Goal: Transaction & Acquisition: Register for event/course

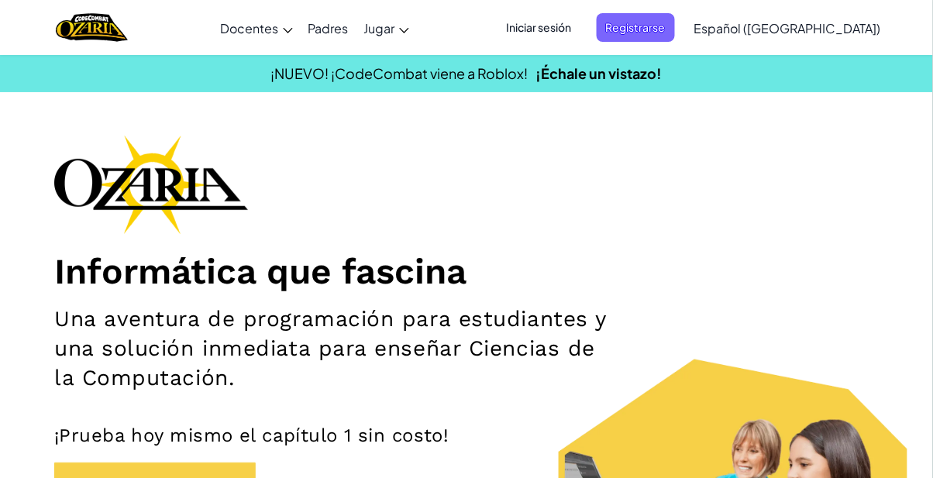
click at [572, 22] on font "Iniciar sesión" at bounding box center [539, 27] width 65 height 14
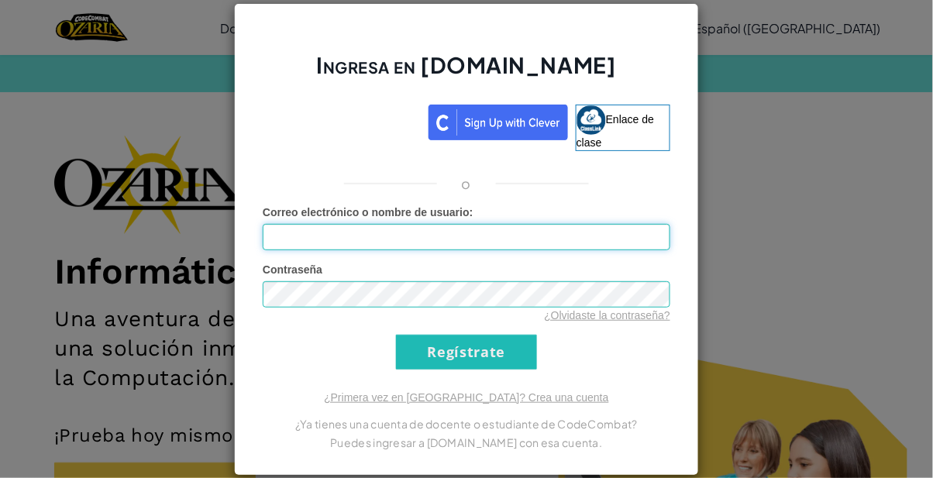
type input "[EMAIL_ADDRESS][DOMAIN_NAME]"
click at [396, 335] on input "Regístrate" at bounding box center [466, 352] width 141 height 35
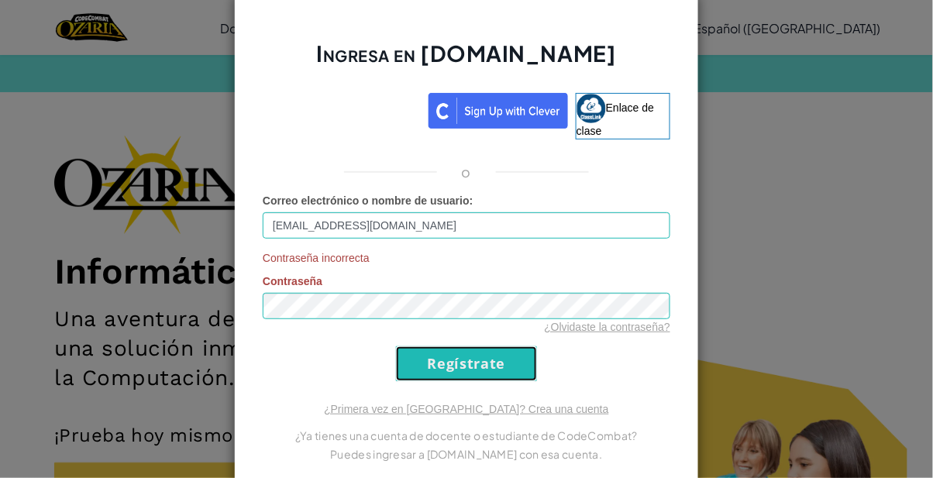
click at [495, 364] on input "Regístrate" at bounding box center [466, 364] width 141 height 35
click at [512, 365] on input "Regístrate" at bounding box center [466, 364] width 141 height 35
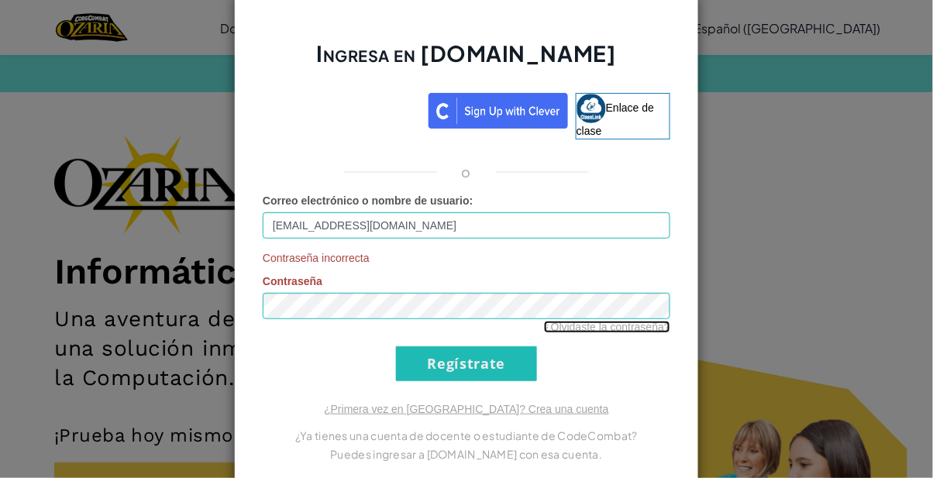
click at [594, 326] on font "¿Olvidaste la contraseña?" at bounding box center [607, 327] width 126 height 12
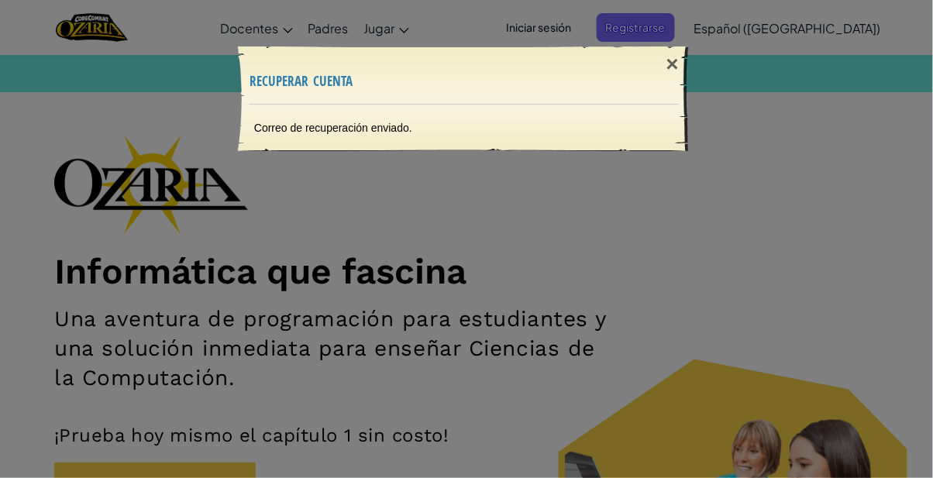
click at [671, 55] on font "×" at bounding box center [673, 64] width 12 height 24
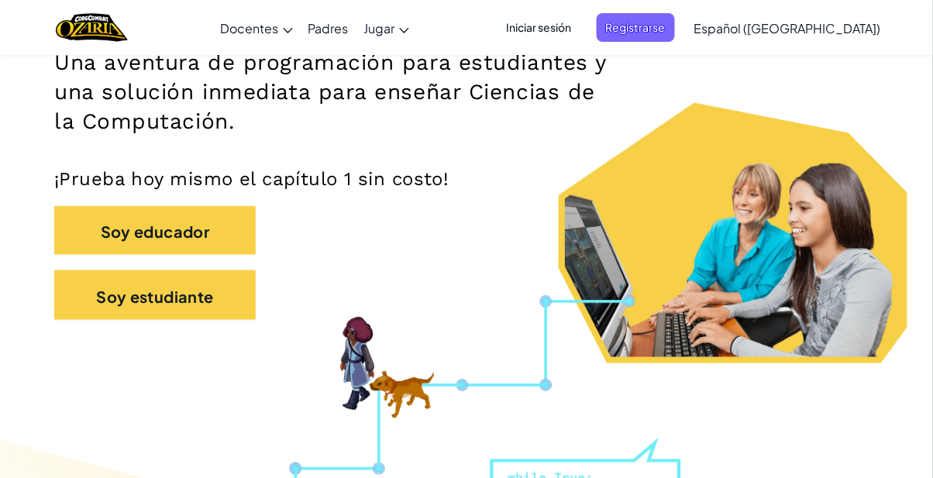
scroll to position [219, 0]
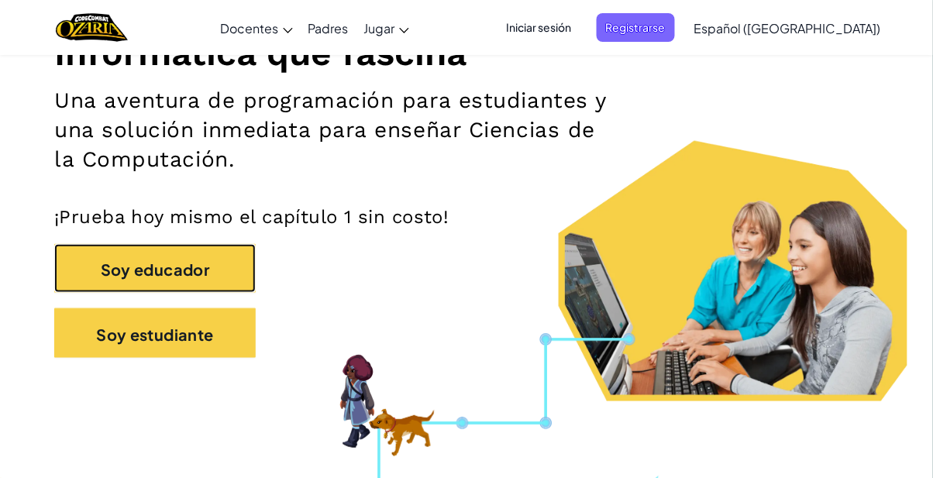
click at [212, 278] on button "Soy educador" at bounding box center [155, 269] width 202 height 50
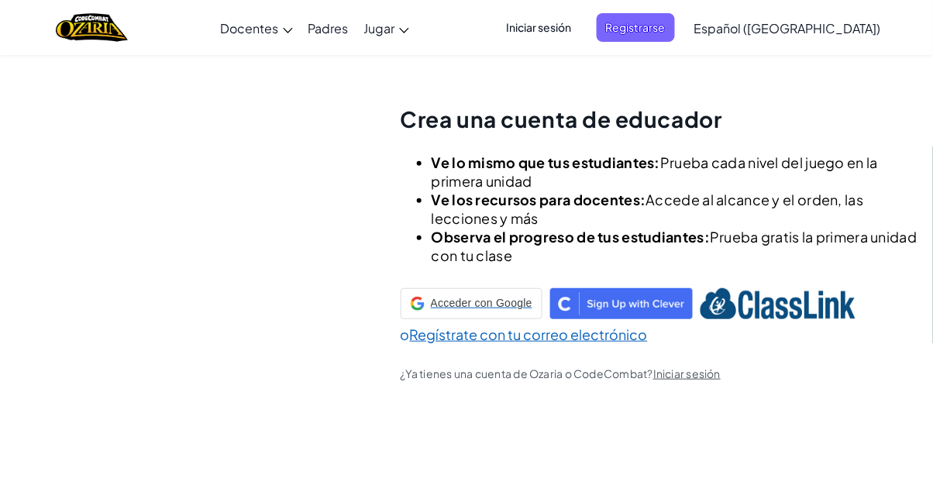
scroll to position [54, 0]
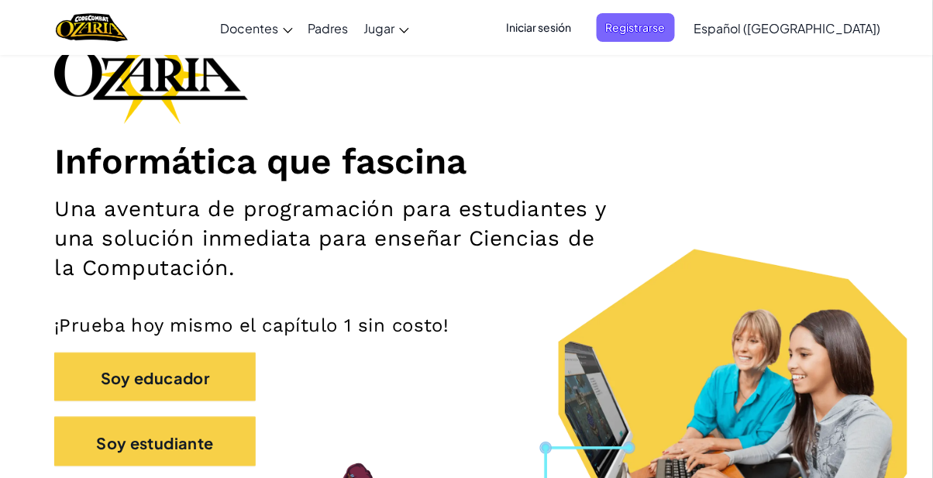
scroll to position [211, 0]
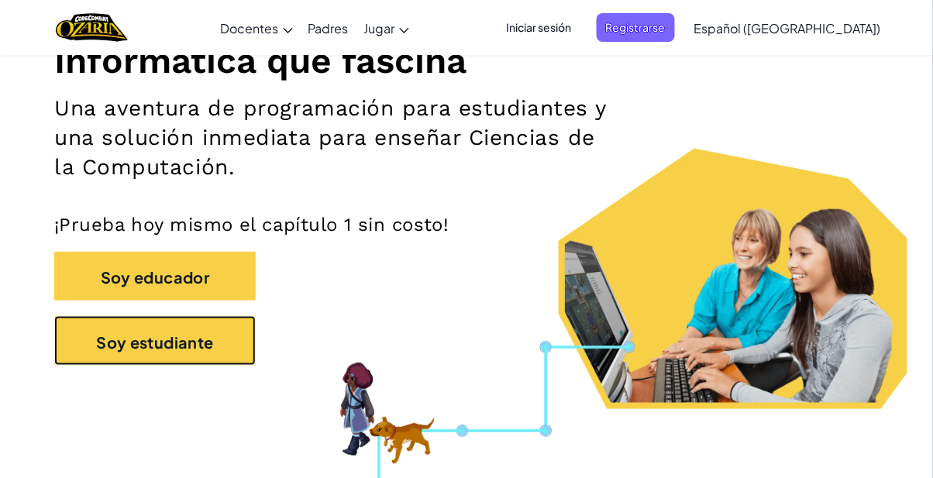
click at [228, 339] on button "Soy estudiante" at bounding box center [155, 341] width 202 height 50
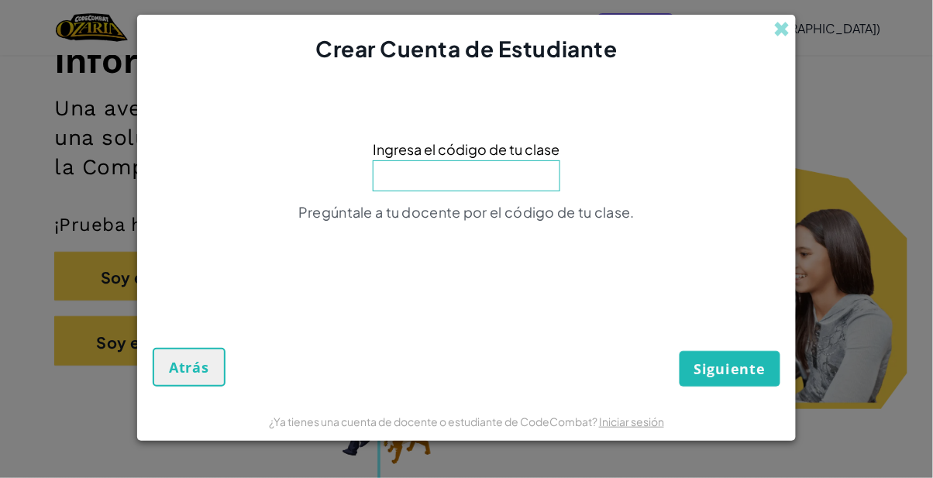
click at [520, 186] on input at bounding box center [467, 175] width 188 height 31
type input "SpellSoupFork"
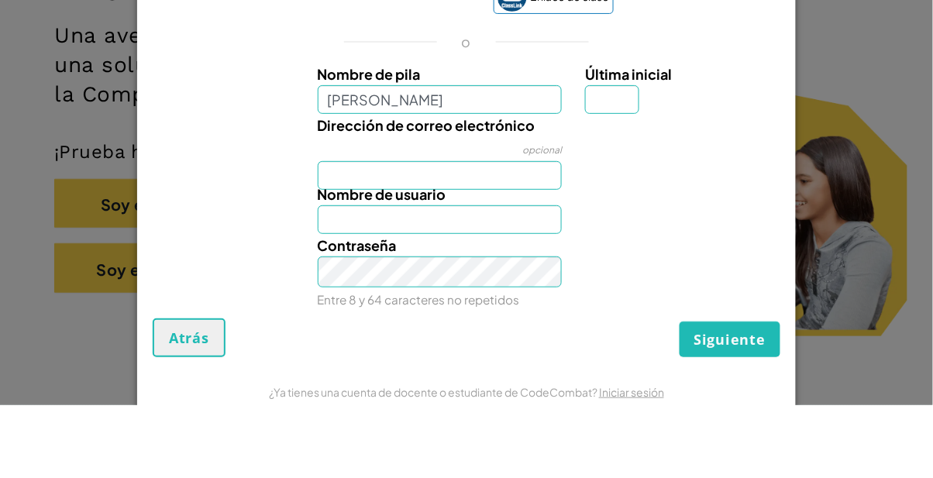
type input "[PERSON_NAME]"
click at [619, 174] on input "Última inicial" at bounding box center [612, 172] width 54 height 29
type input "[PERSON_NAME]"
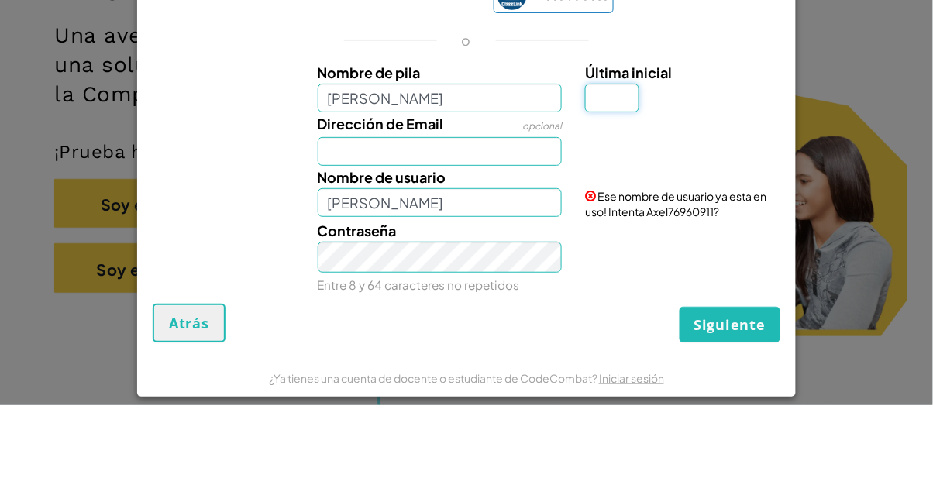
scroll to position [0, 0]
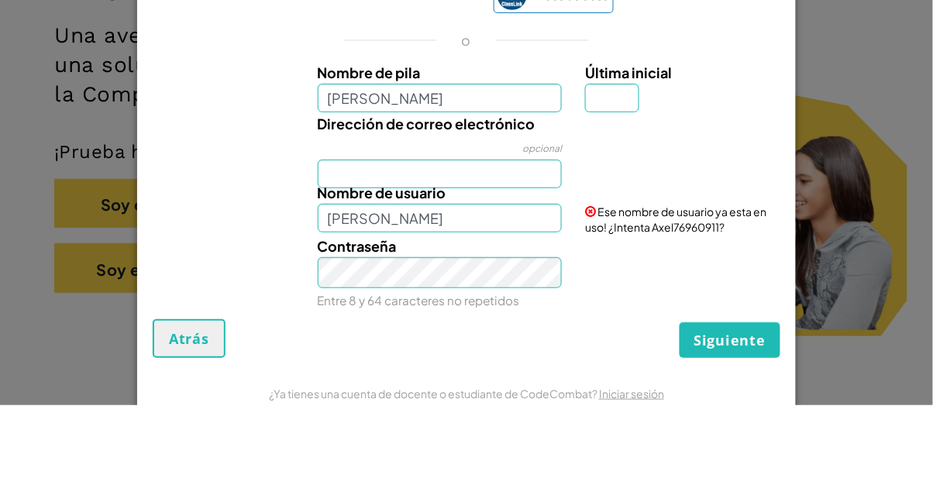
click at [109, 205] on div "Crear Cuenta de Estudiante Enlace de clase o Nombre de pila [PERSON_NAME] Últim…" at bounding box center [466, 239] width 933 height 478
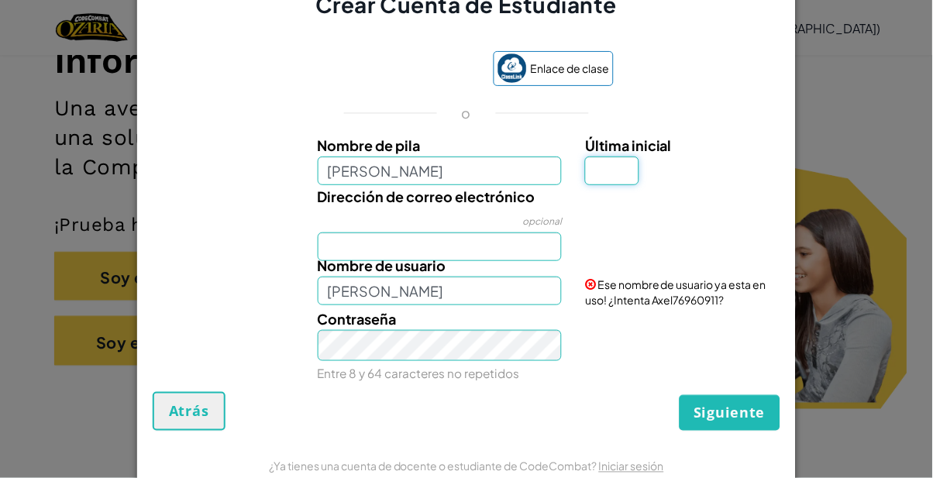
click at [614, 178] on input "Última inicial" at bounding box center [612, 171] width 54 height 29
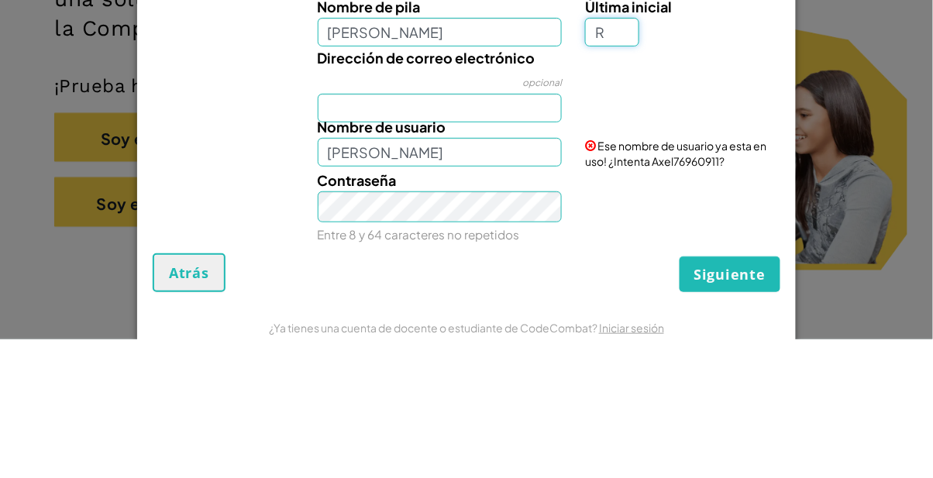
type input "R"
type input "AxelR"
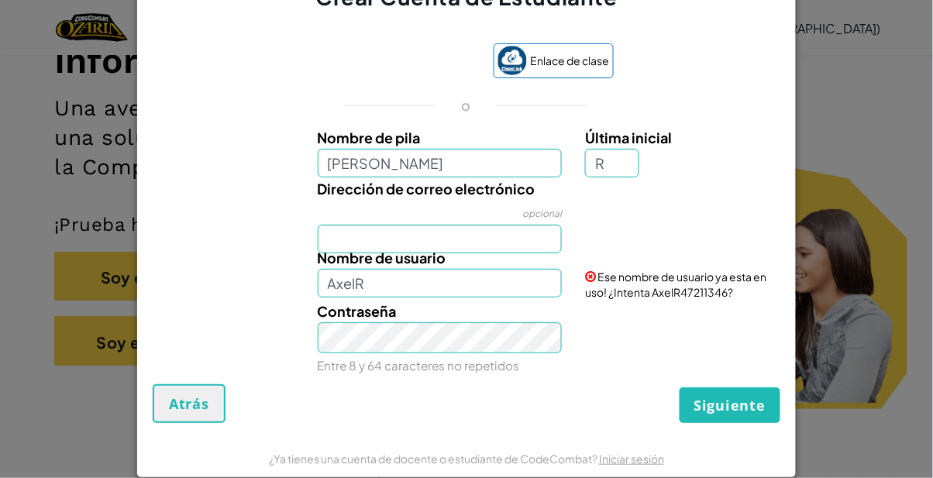
scroll to position [0, 0]
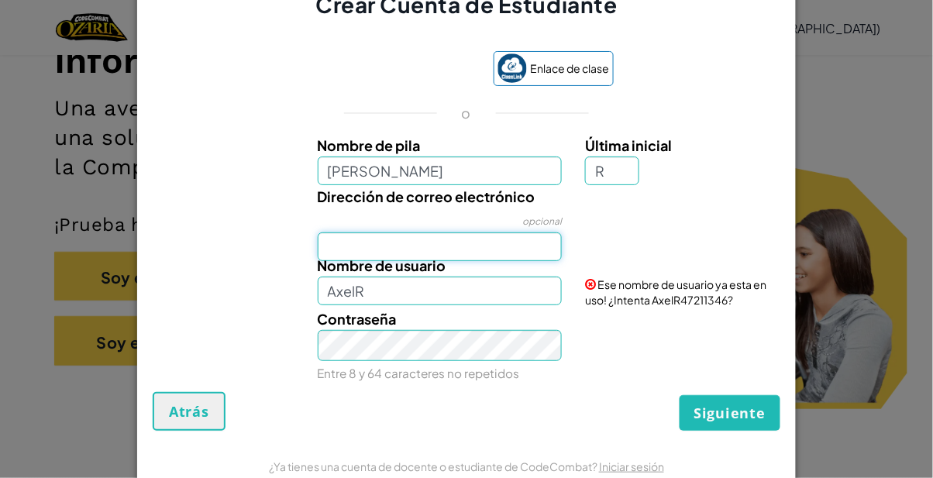
click at [332, 254] on input "Dirección de correo electrónico" at bounding box center [440, 247] width 245 height 29
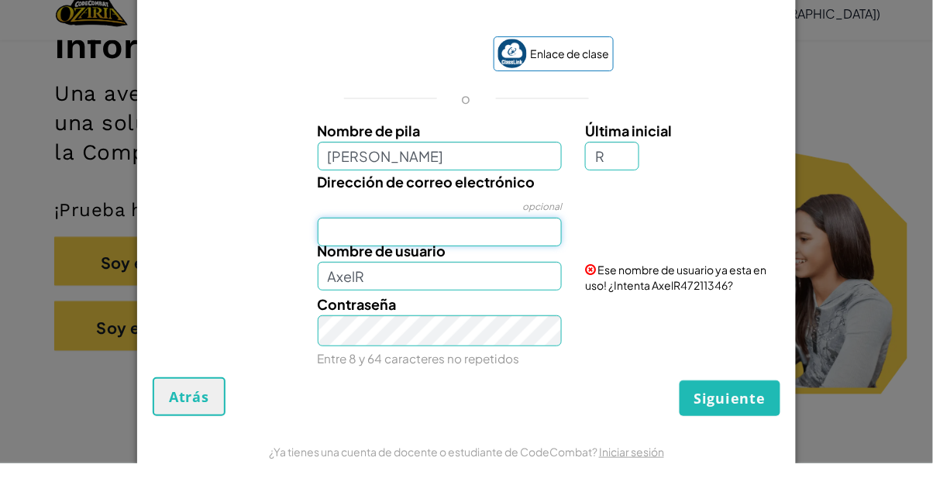
scroll to position [211, 0]
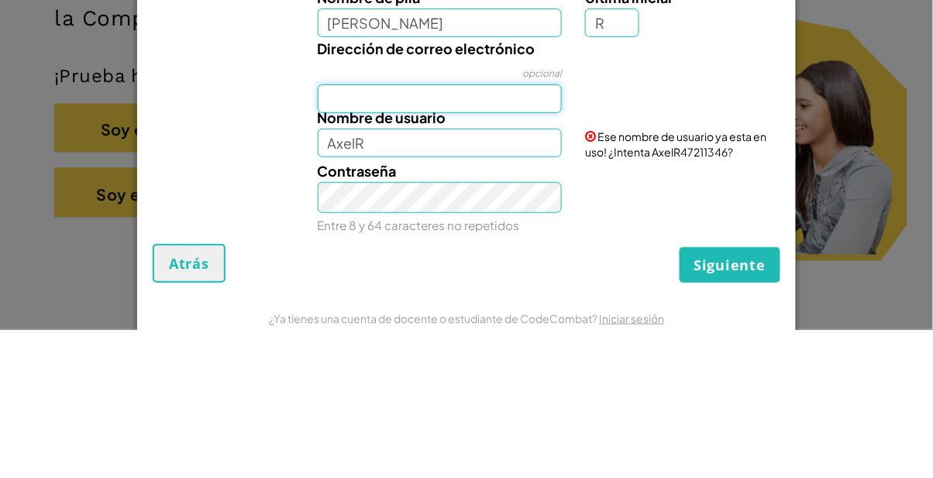
type input "[EMAIL_ADDRESS][DOMAIN_NAME]"
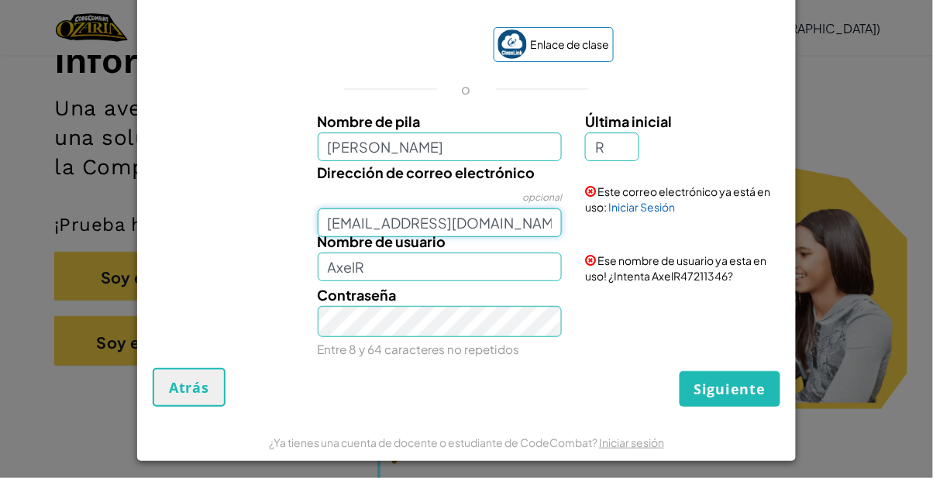
scroll to position [36, 0]
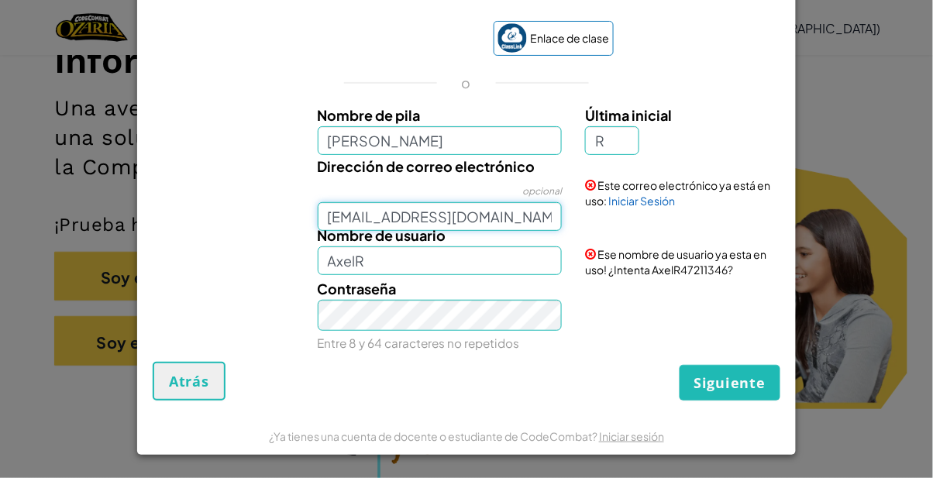
click at [519, 209] on input "[EMAIL_ADDRESS][DOMAIN_NAME]" at bounding box center [440, 216] width 245 height 29
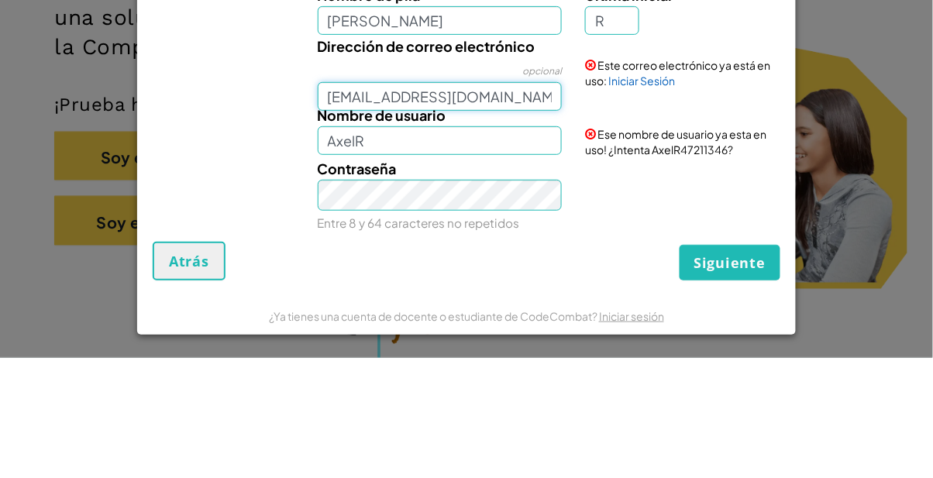
scroll to position [211, 0]
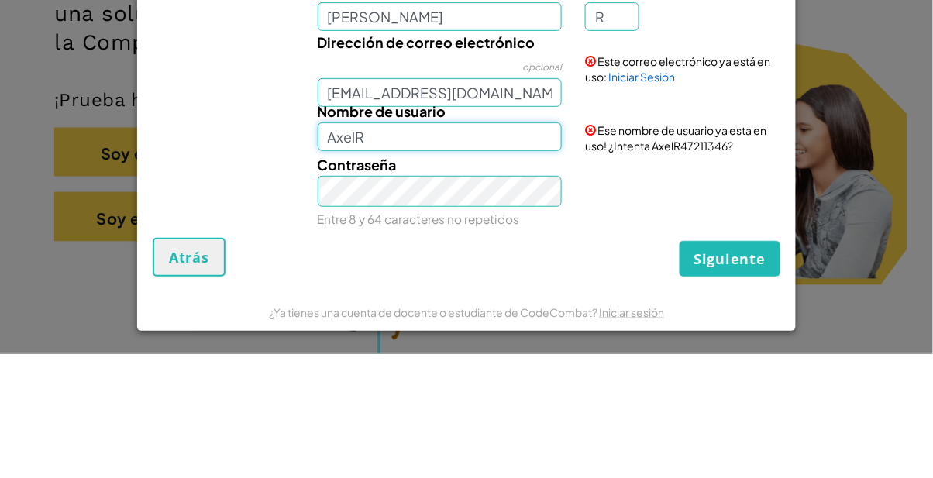
click at [372, 262] on input "AxelR" at bounding box center [440, 261] width 245 height 29
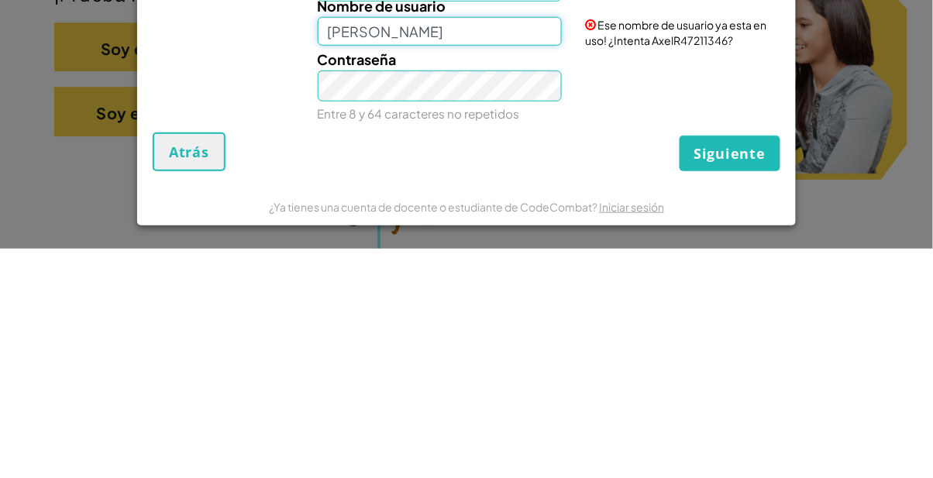
type input "[PERSON_NAME]"
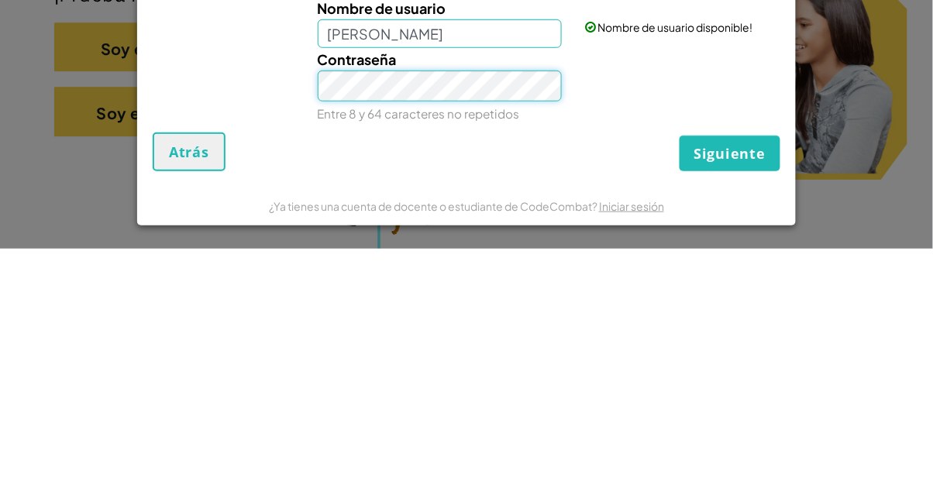
scroll to position [36, 0]
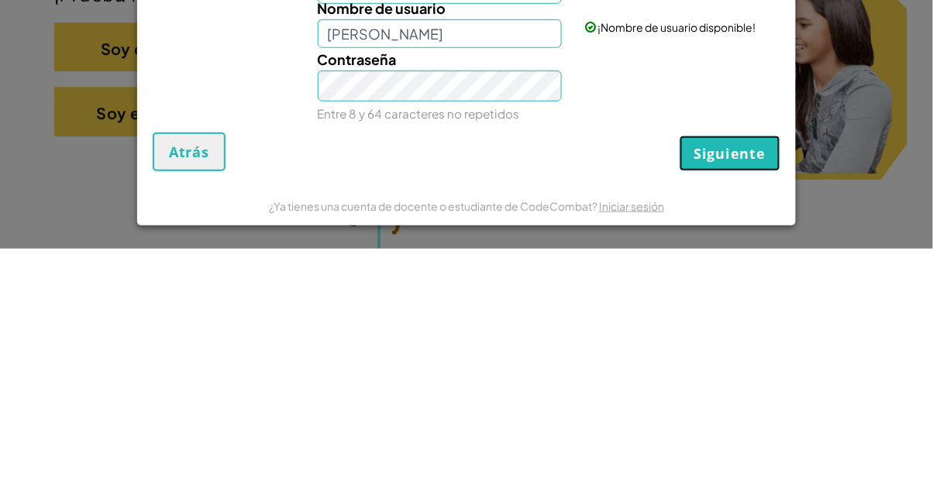
click at [731, 395] on button "Siguiente" at bounding box center [730, 383] width 101 height 36
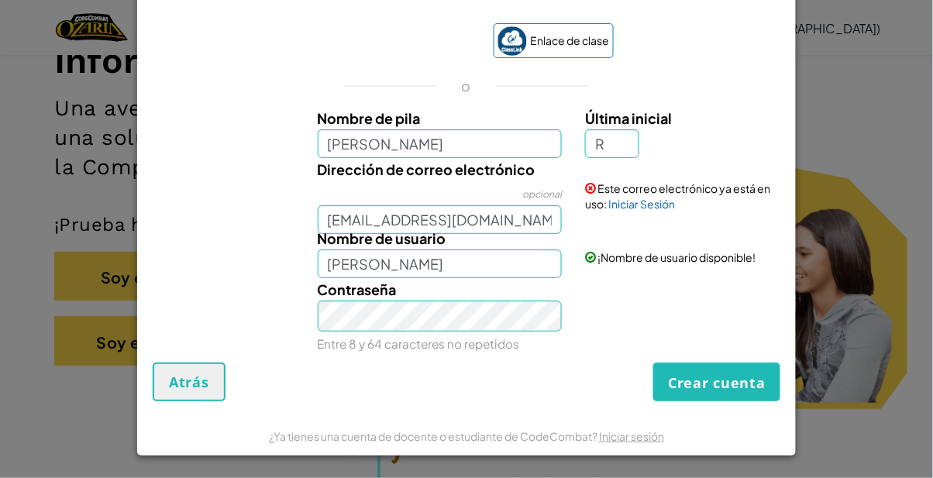
scroll to position [20, 0]
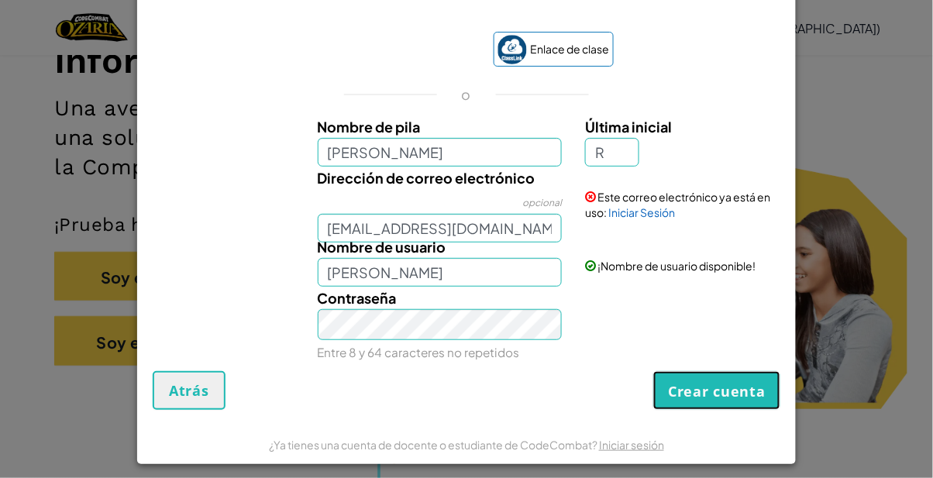
click at [737, 397] on font "Crear cuenta" at bounding box center [717, 392] width 98 height 19
click at [430, 229] on input "[EMAIL_ADDRESS][DOMAIN_NAME]" at bounding box center [440, 228] width 245 height 29
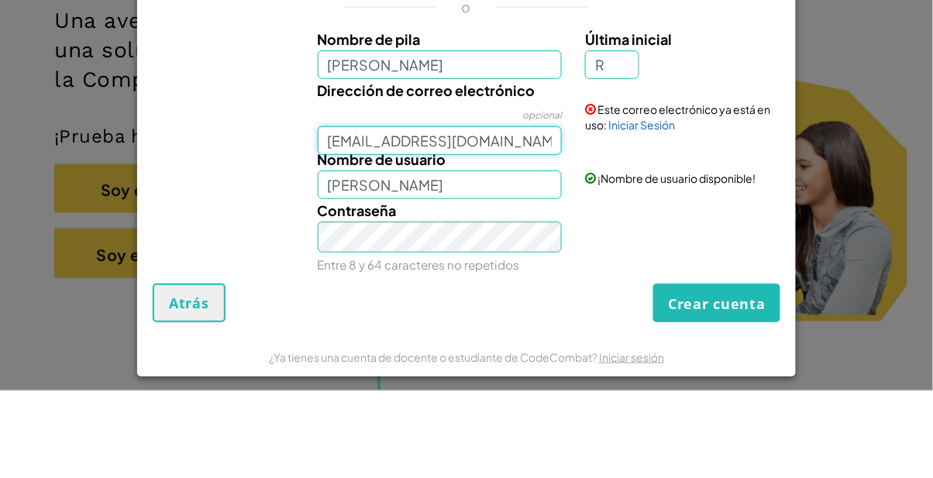
scroll to position [211, 0]
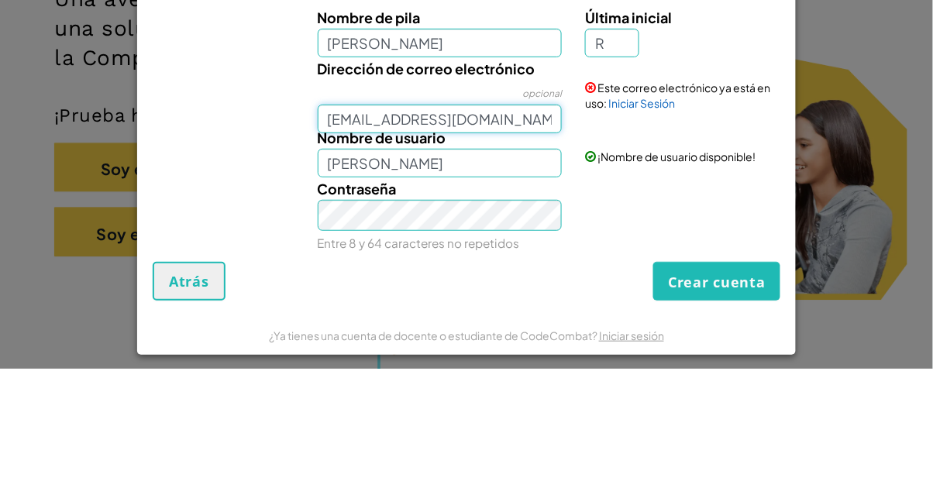
click at [521, 229] on input "[EMAIL_ADDRESS][DOMAIN_NAME]" at bounding box center [440, 228] width 245 height 29
type input "AL07125980@tec"
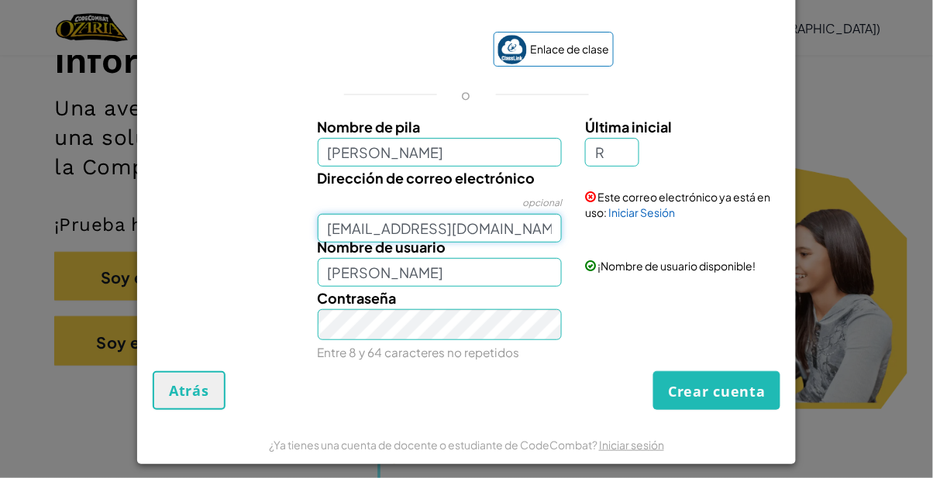
type input "[EMAIL_ADDRESS][DOMAIN_NAME]"
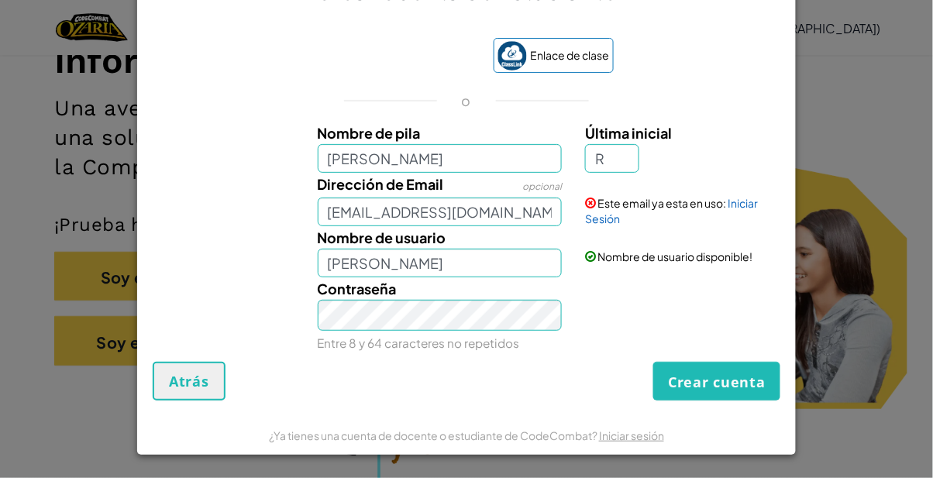
scroll to position [20, 0]
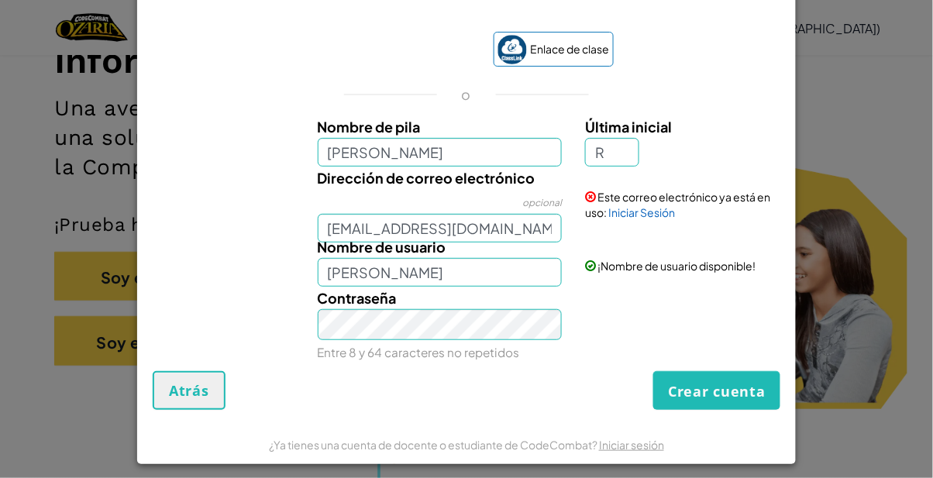
click at [593, 195] on span at bounding box center [590, 196] width 11 height 11
click at [646, 212] on font "Iniciar Sesión" at bounding box center [642, 212] width 67 height 14
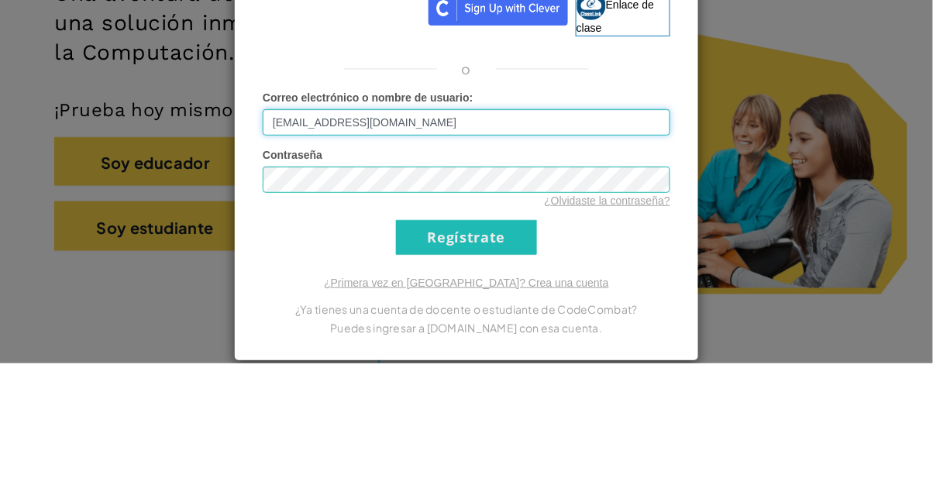
scroll to position [211, 0]
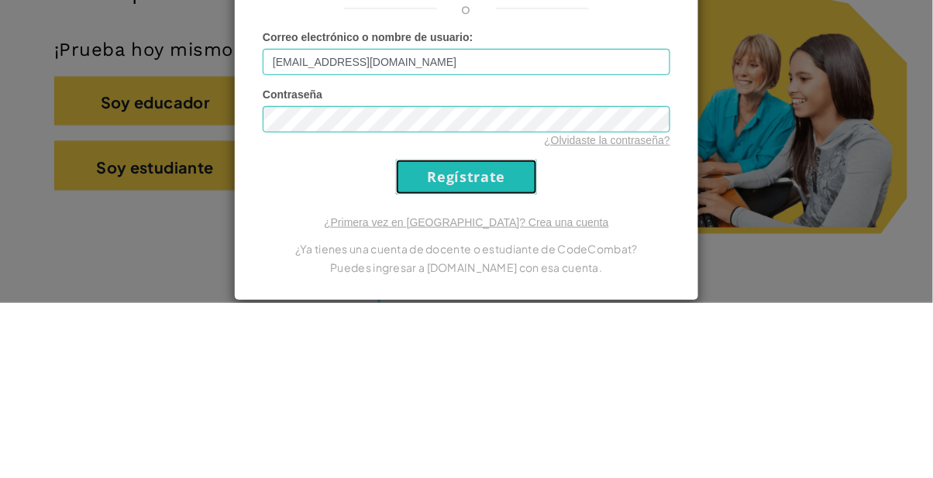
click at [504, 346] on input "Regístrate" at bounding box center [466, 352] width 141 height 35
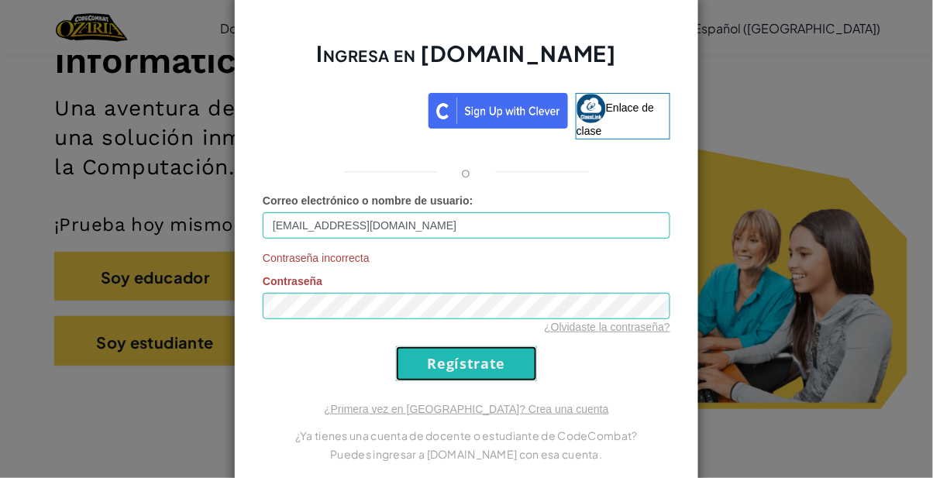
click at [497, 364] on input "Regístrate" at bounding box center [466, 364] width 141 height 35
click at [499, 355] on input "Regístrate" at bounding box center [466, 364] width 141 height 35
click at [506, 355] on input "Regístrate" at bounding box center [466, 364] width 141 height 35
click at [496, 355] on input "Regístrate" at bounding box center [466, 364] width 141 height 35
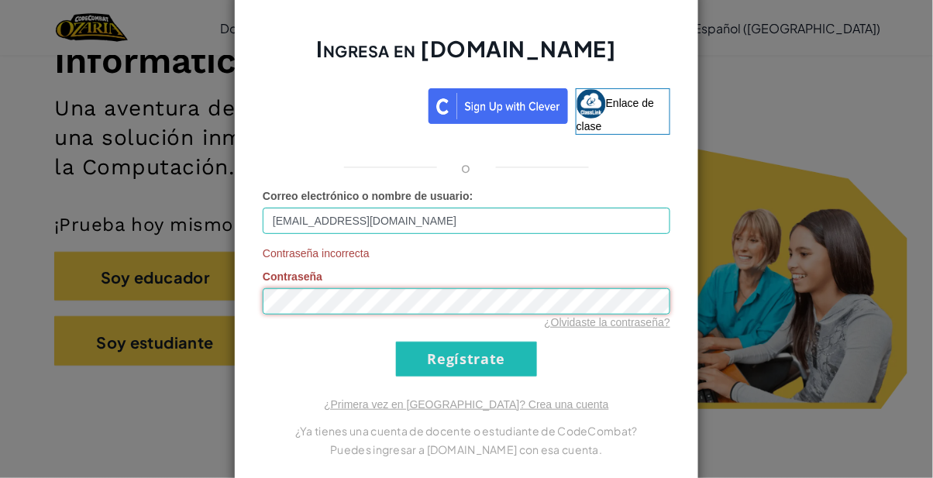
scroll to position [0, 0]
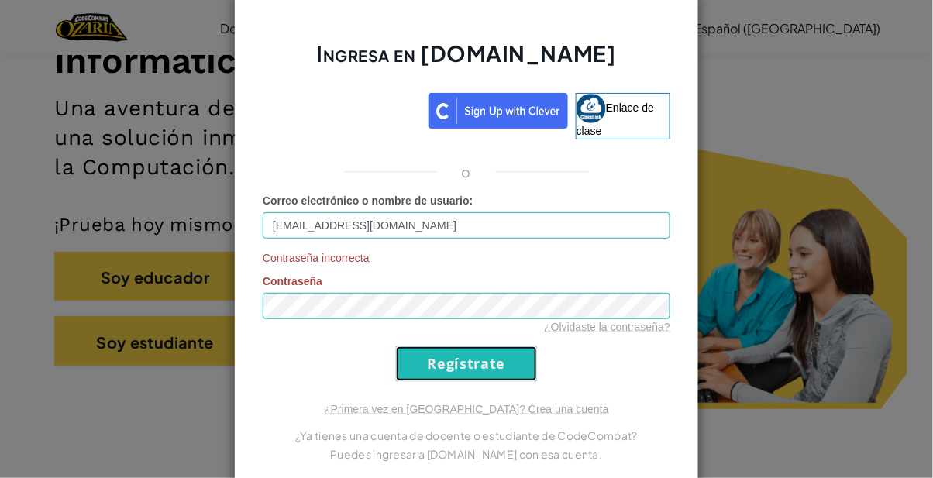
click at [498, 357] on input "Regístrate" at bounding box center [466, 364] width 141 height 35
click at [503, 366] on input "Regístrate" at bounding box center [466, 364] width 141 height 35
